Goal: Information Seeking & Learning: Learn about a topic

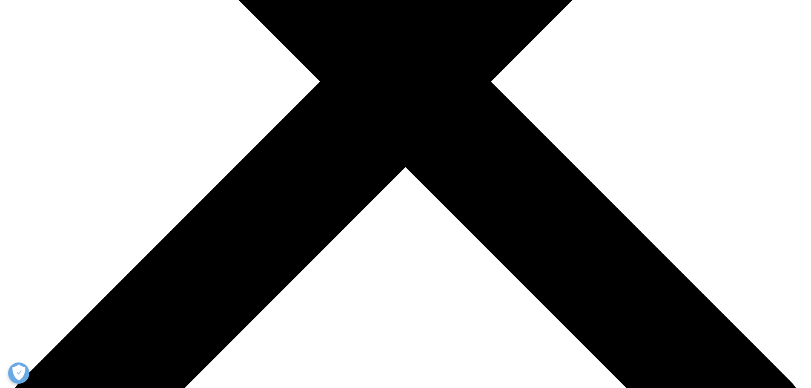
scroll to position [256, 0]
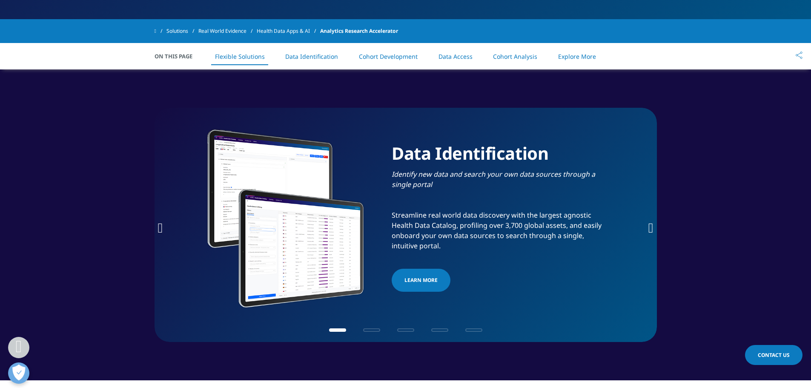
scroll to position [341, 0]
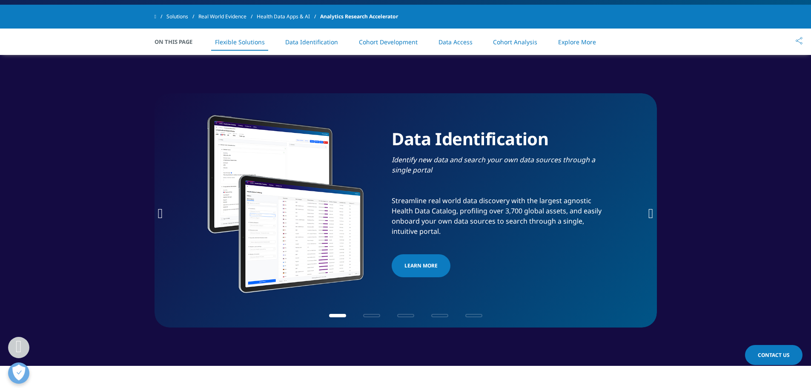
click at [649, 212] on icon "Next slide" at bounding box center [651, 214] width 5 height 14
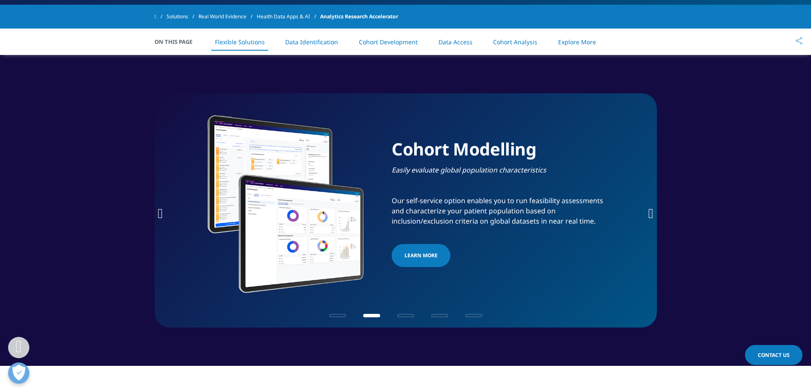
click at [649, 213] on icon "Next slide" at bounding box center [651, 214] width 5 height 14
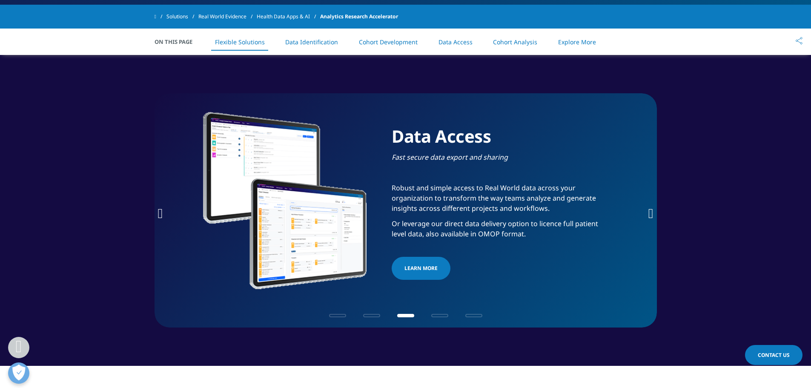
click at [649, 214] on icon "Next slide" at bounding box center [651, 214] width 5 height 14
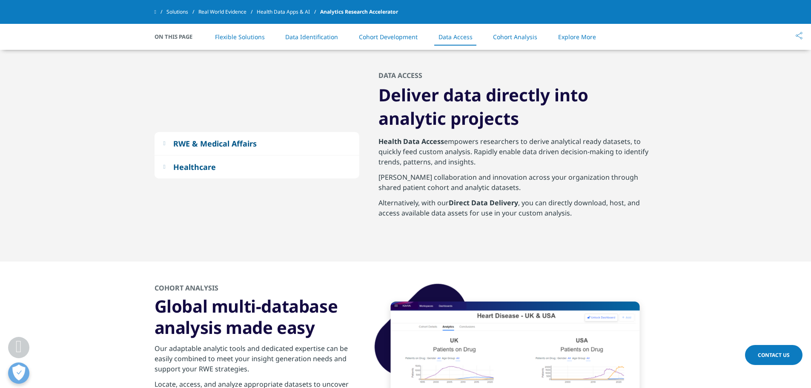
scroll to position [4301, 0]
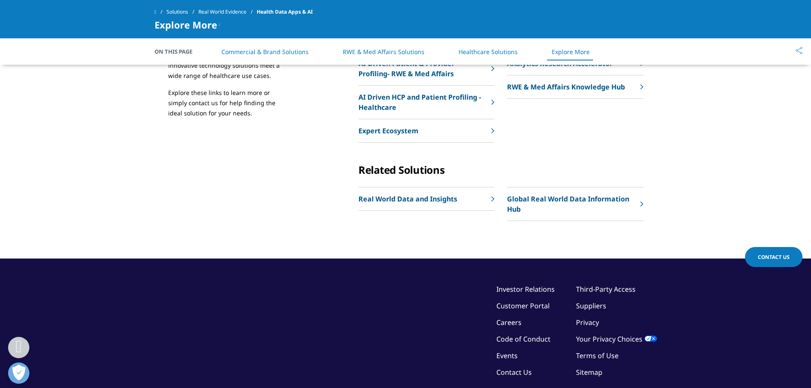
scroll to position [1661, 0]
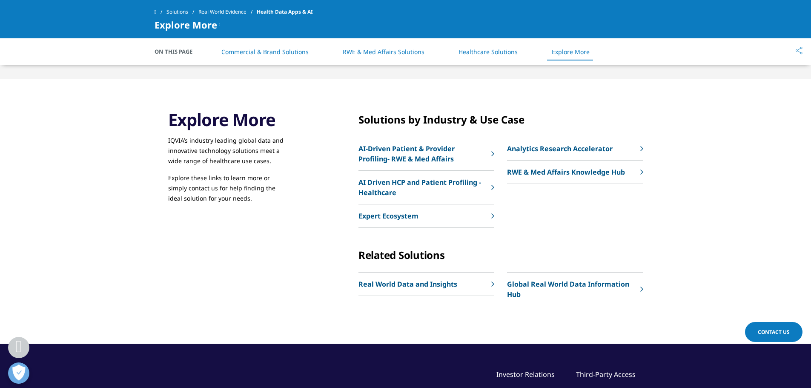
drag, startPoint x: 399, startPoint y: 217, endPoint x: 403, endPoint y: 216, distance: 4.3
click at [399, 217] on p "Expert Ecosystem" at bounding box center [389, 216] width 60 height 10
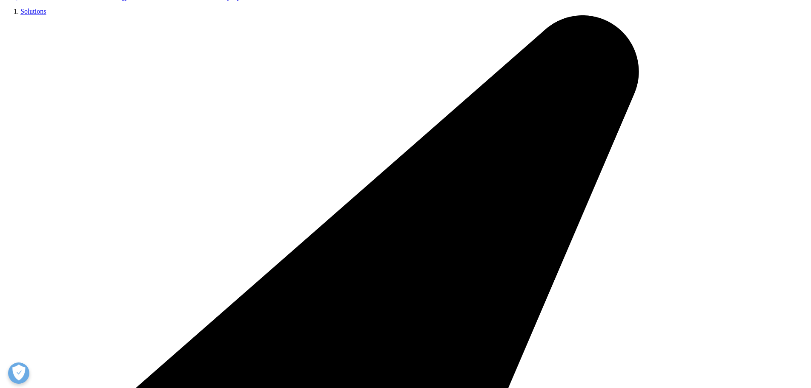
scroll to position [298, 0]
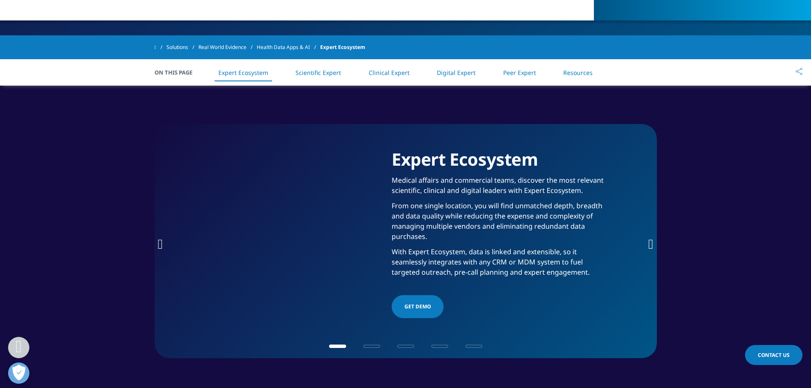
click at [523, 77] on li "Peer Expert" at bounding box center [520, 72] width 50 height 25
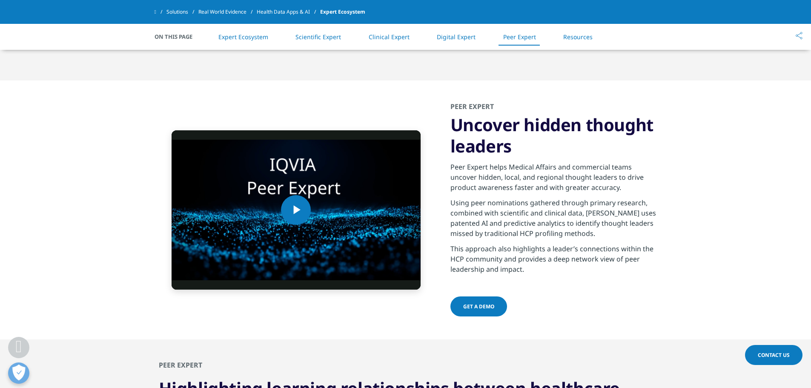
scroll to position [2352, 0]
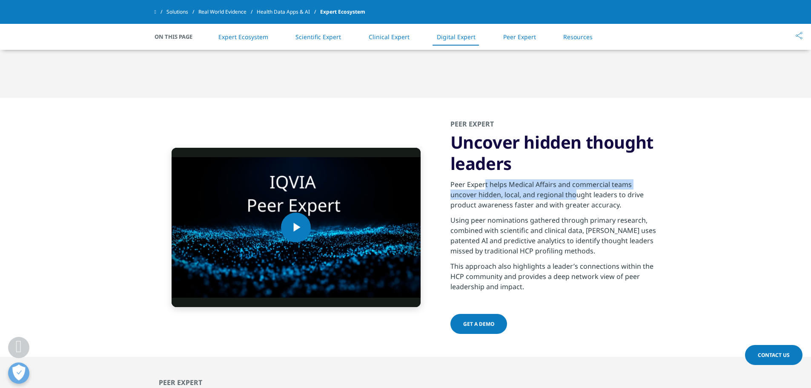
drag, startPoint x: 484, startPoint y: 171, endPoint x: 587, endPoint y: 190, distance: 104.7
click at [582, 189] on p "Peer Expert helps Medical Affairs and commercial teams uncover hidden, local, a…" at bounding box center [554, 197] width 207 height 36
click at [593, 202] on p "Peer Expert helps Medical Affairs and commercial teams uncover hidden, local, a…" at bounding box center [554, 197] width 207 height 36
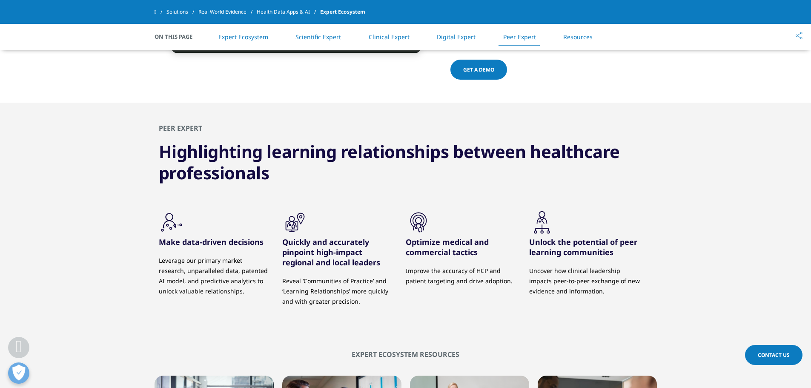
scroll to position [2778, 0]
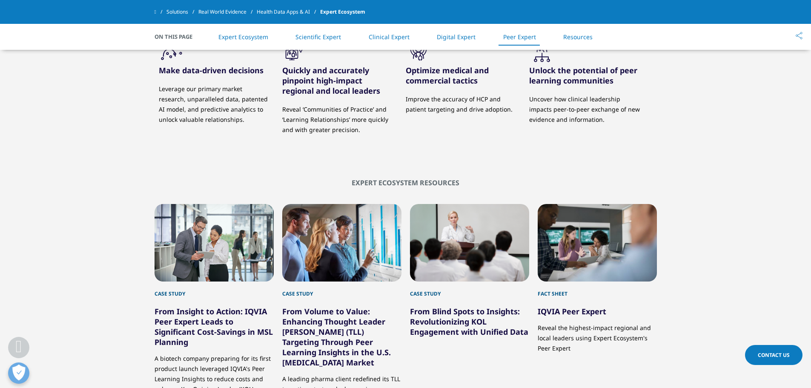
click at [686, 222] on div "Expert Ecosystem Resources Case Study From Insight to Action: IQVIA Peer Expert…" at bounding box center [406, 324] width 786 height 292
